Goal: Task Accomplishment & Management: Use online tool/utility

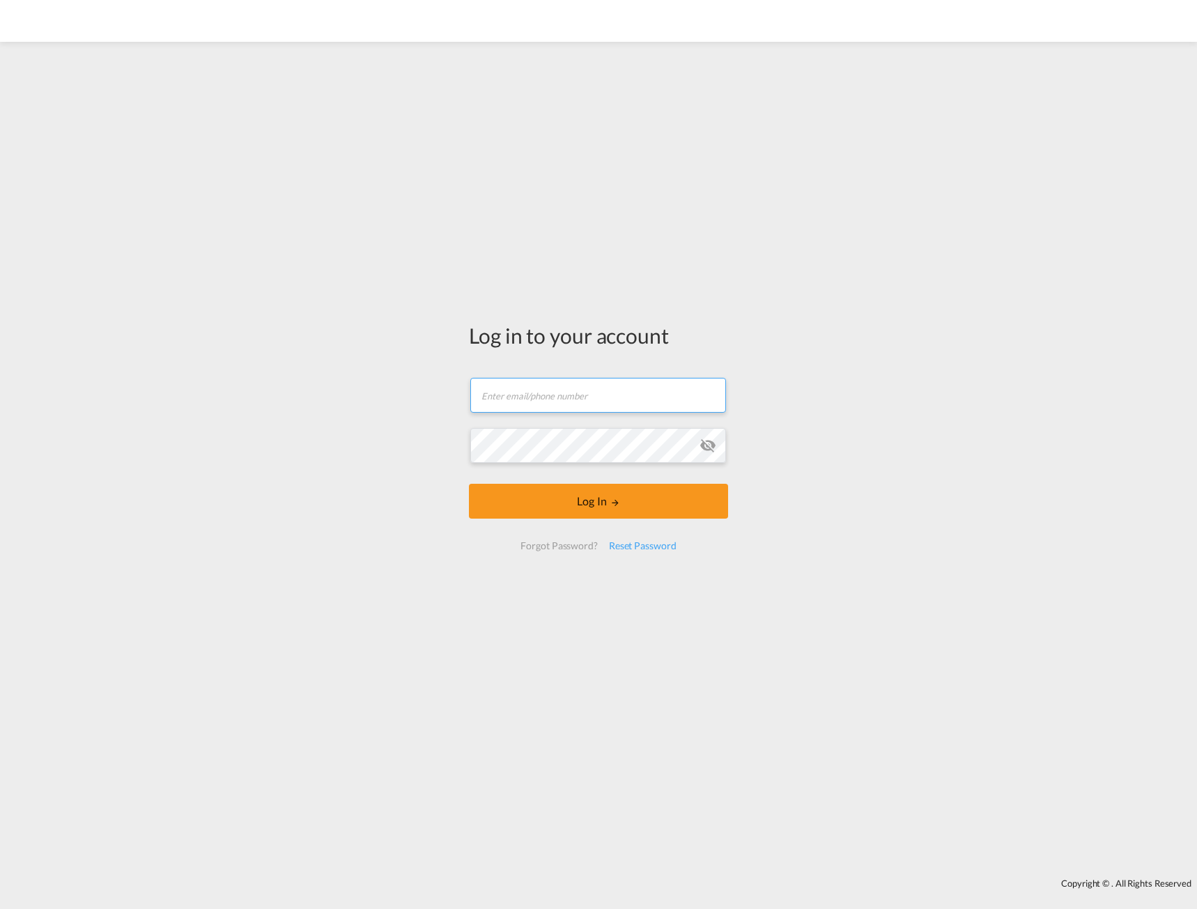
click at [589, 389] on input "text" at bounding box center [598, 395] width 256 height 35
type input "[EMAIL_ADDRESS][DOMAIN_NAME]"
click at [703, 447] on md-icon "icon-eye-off" at bounding box center [708, 445] width 17 height 17
click at [597, 503] on button "Log In" at bounding box center [598, 501] width 259 height 35
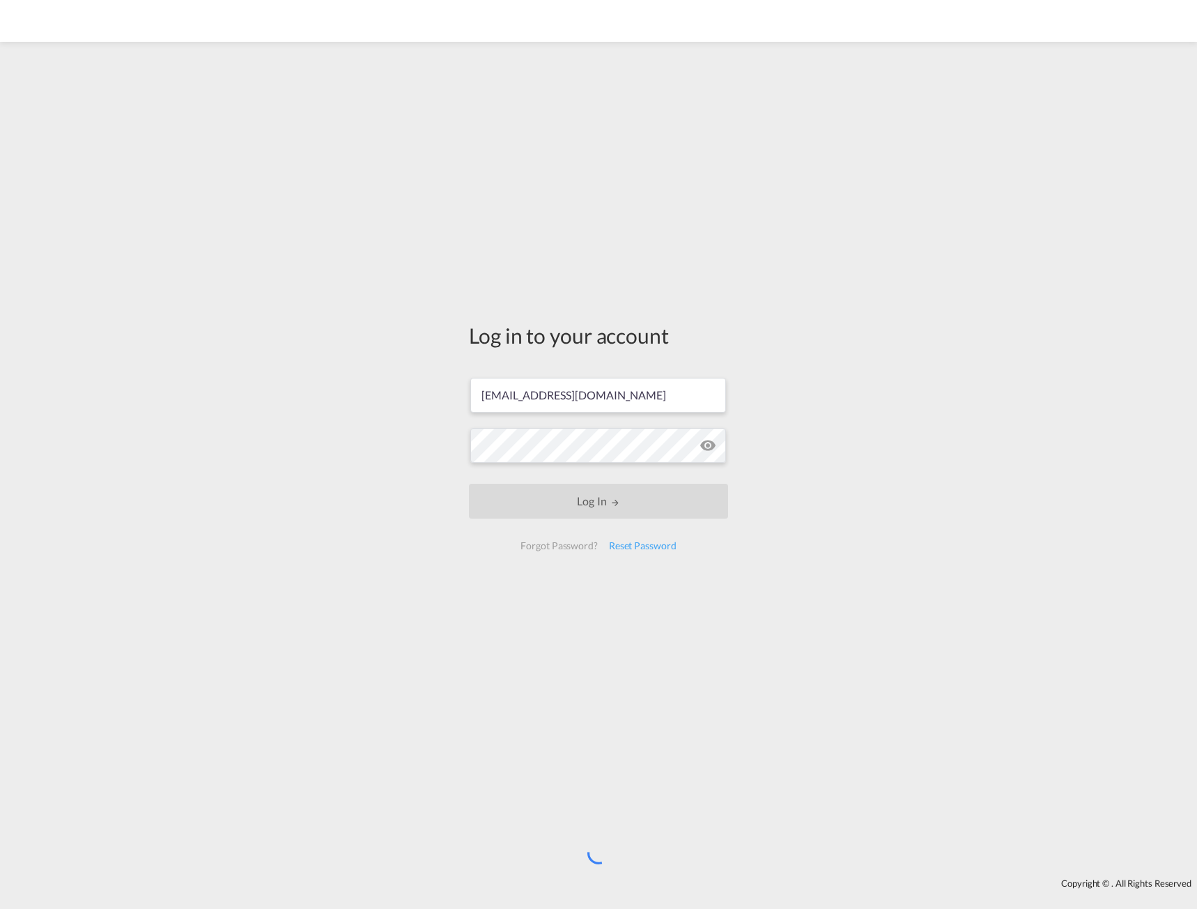
click at [844, 248] on div "Log in to your account [EMAIL_ADDRESS][DOMAIN_NAME] Log In Forgot Password? Res…" at bounding box center [598, 460] width 1197 height 822
